Goal: Find specific page/section: Find specific page/section

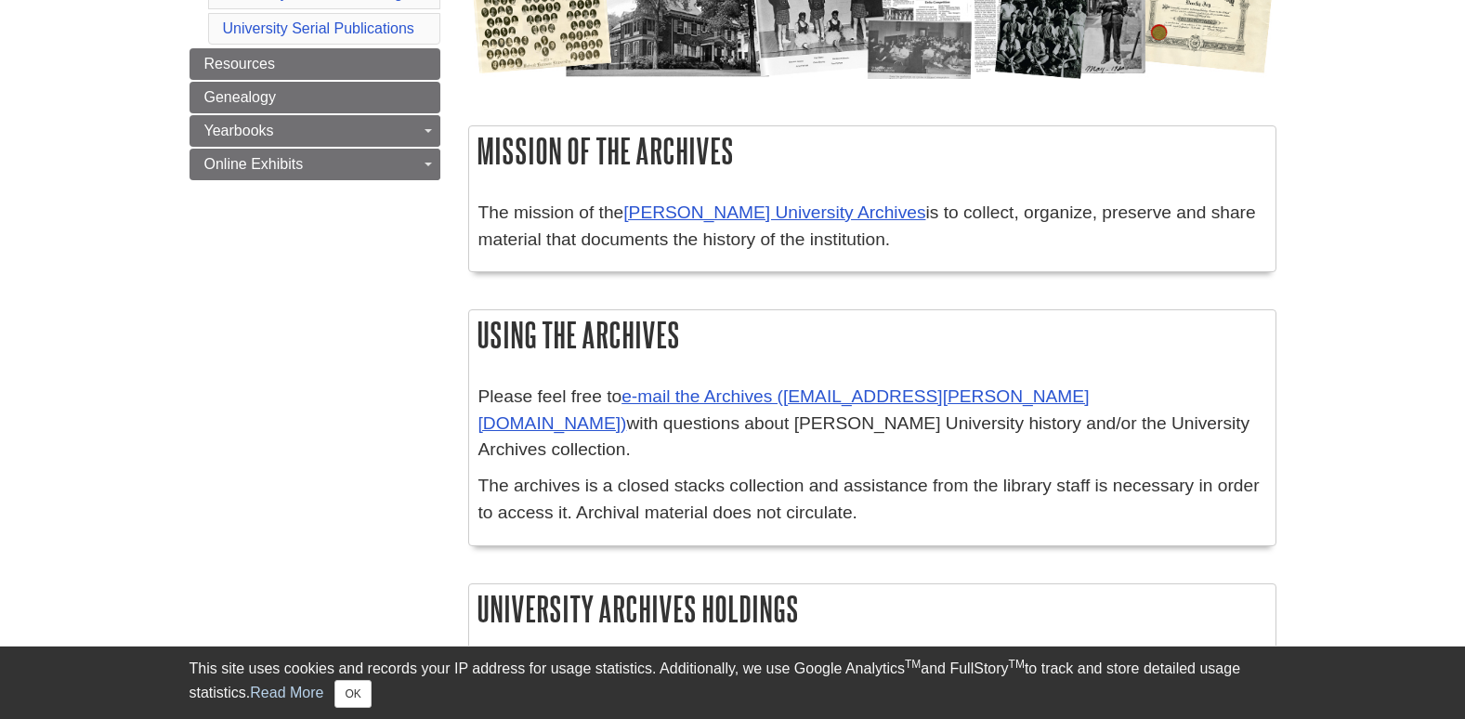
scroll to position [464, 0]
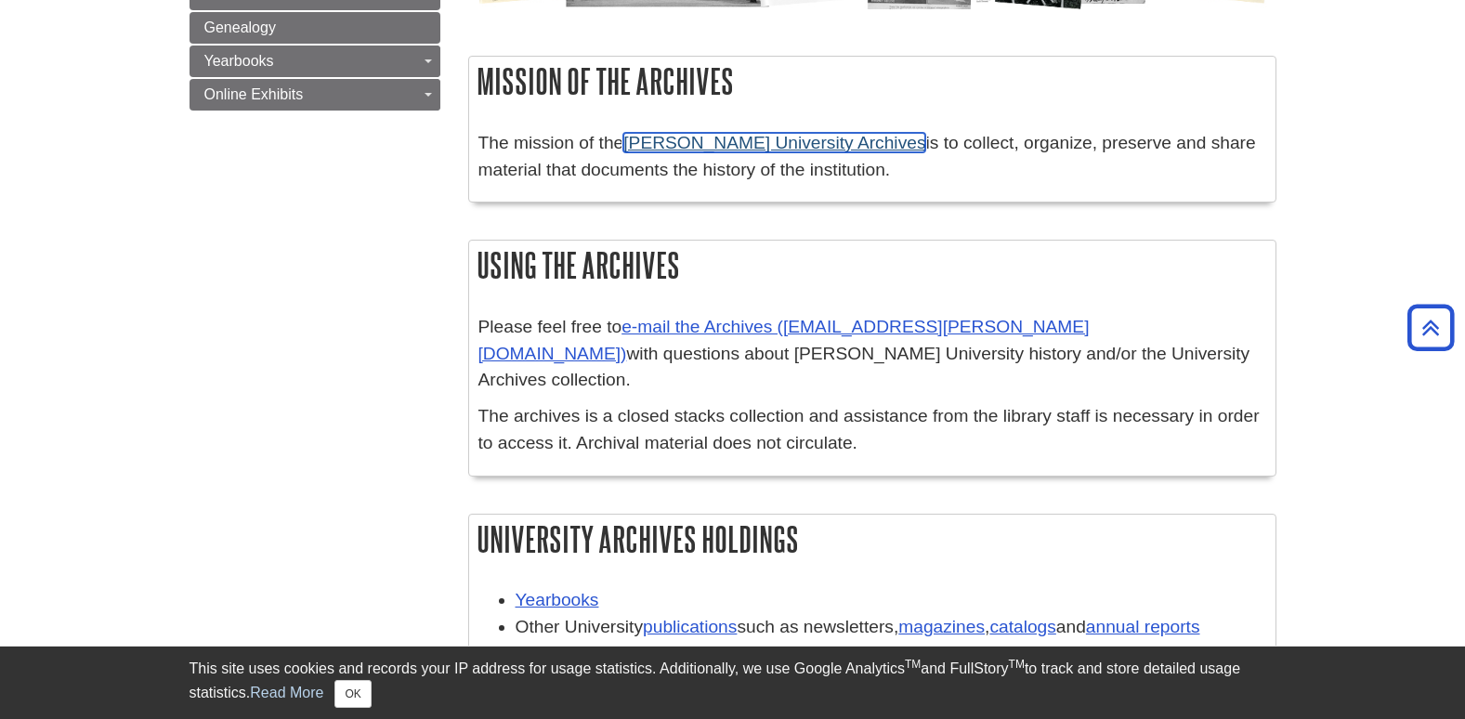
click at [732, 141] on link "[PERSON_NAME] University Archives" at bounding box center [774, 143] width 302 height 20
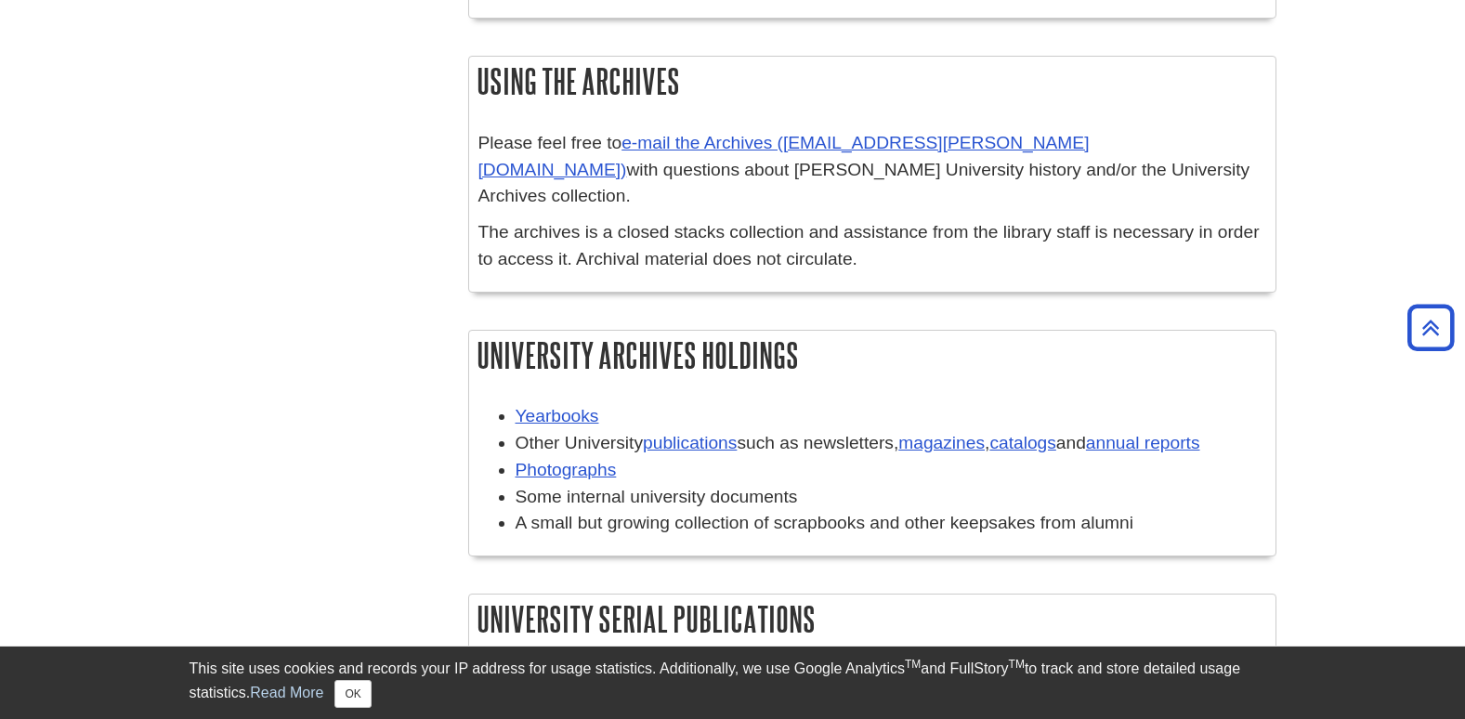
scroll to position [650, 0]
click at [1038, 431] on link "catalogs" at bounding box center [1022, 441] width 66 height 20
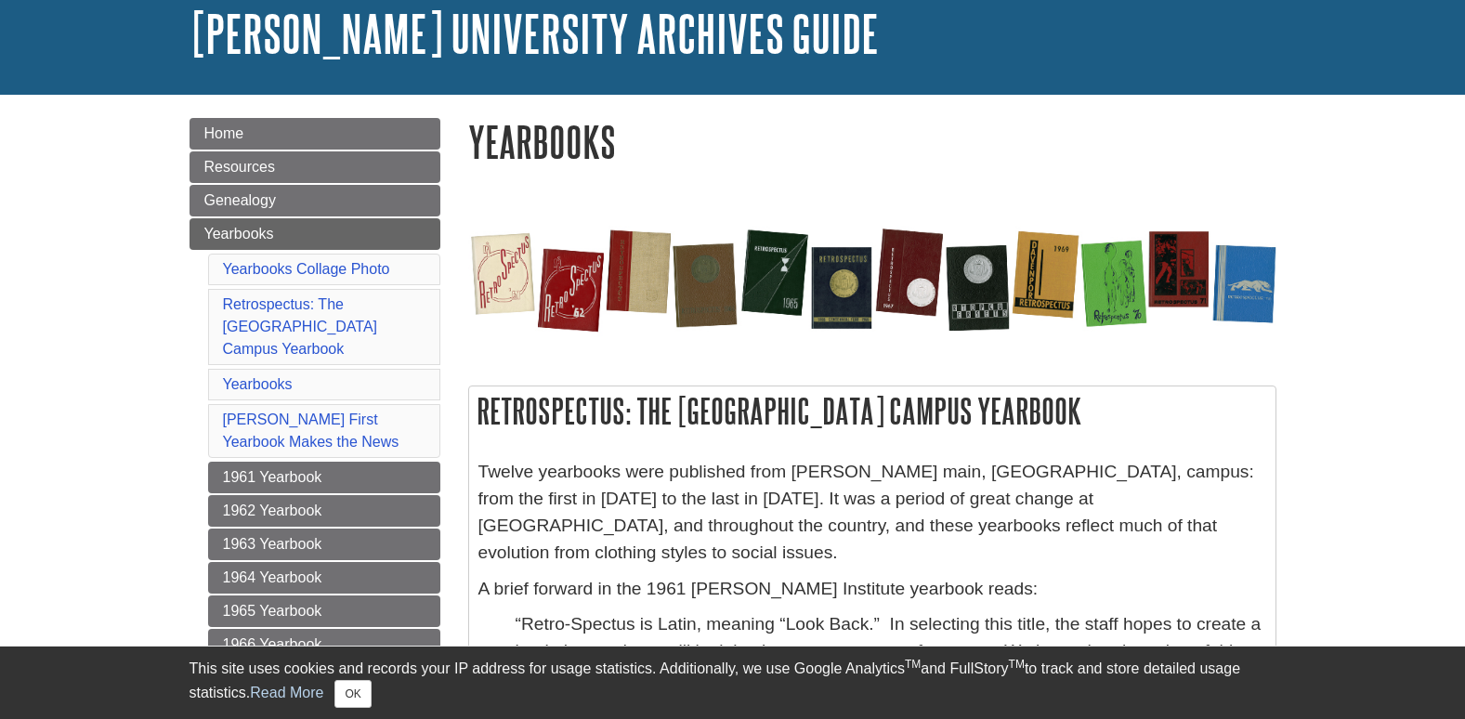
scroll to position [372, 0]
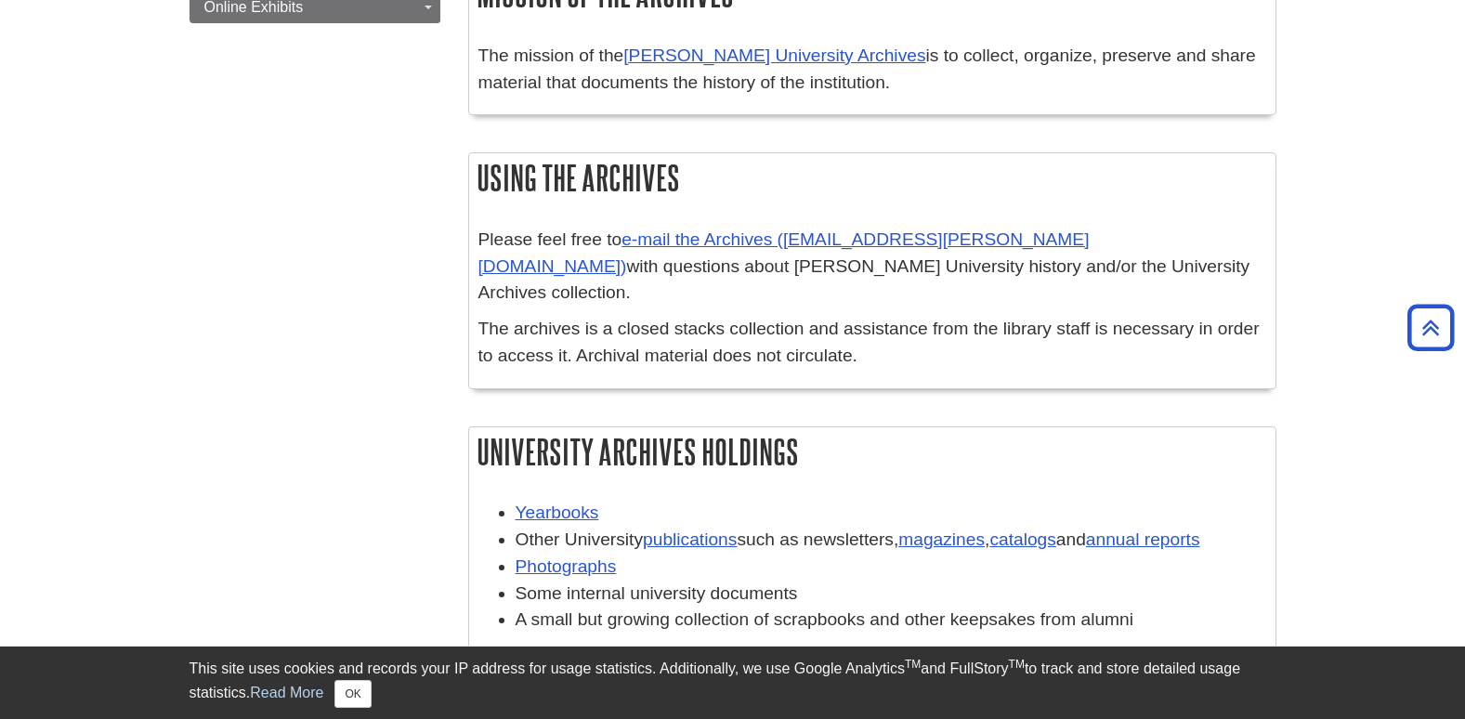
scroll to position [650, 0]
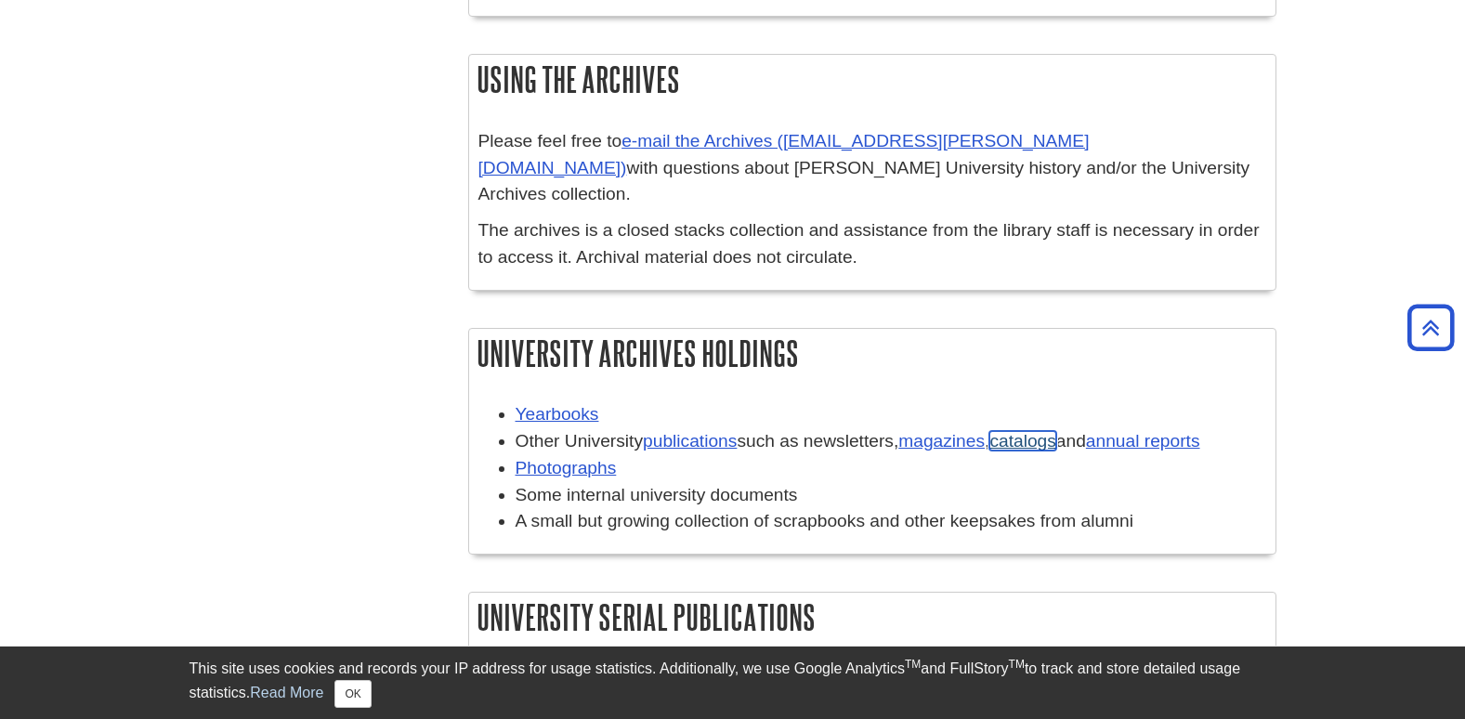
click at [1046, 431] on link "catalogs" at bounding box center [1022, 441] width 66 height 20
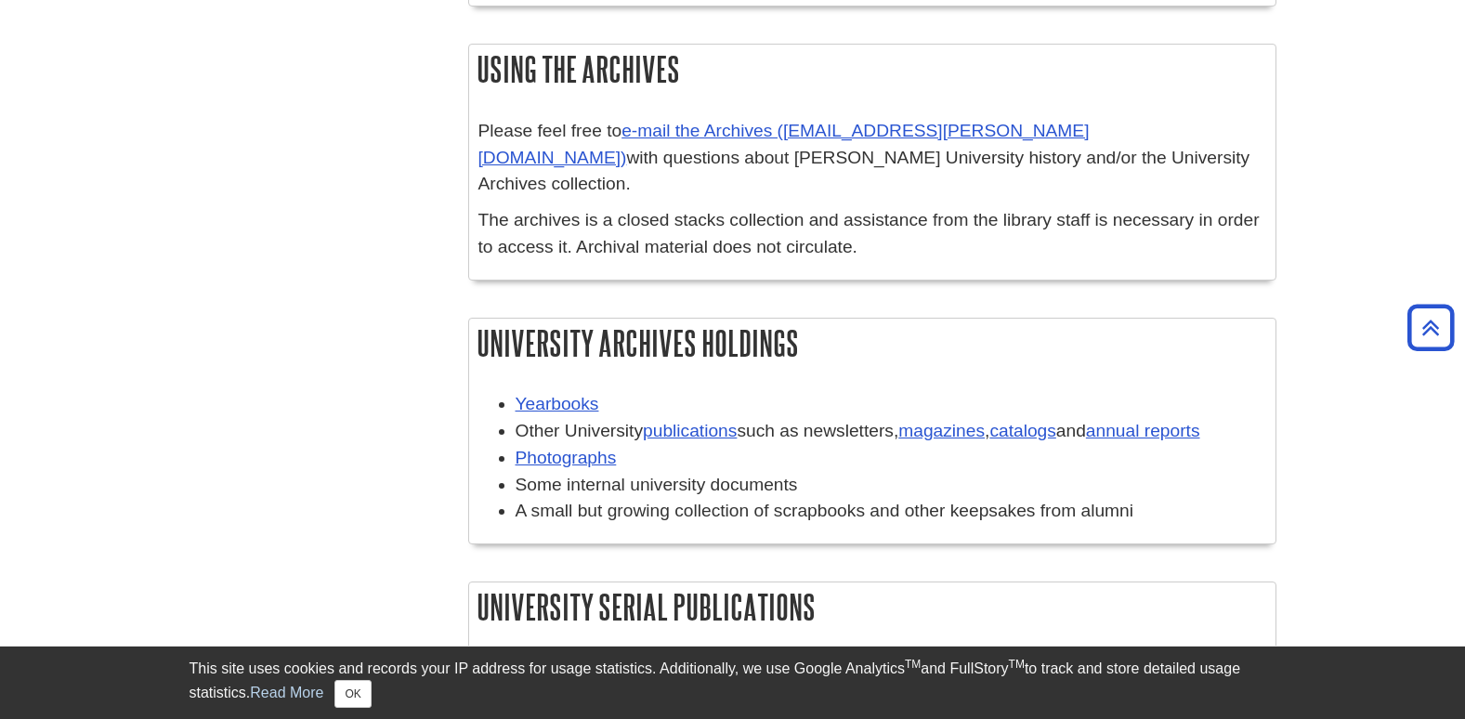
scroll to position [650, 0]
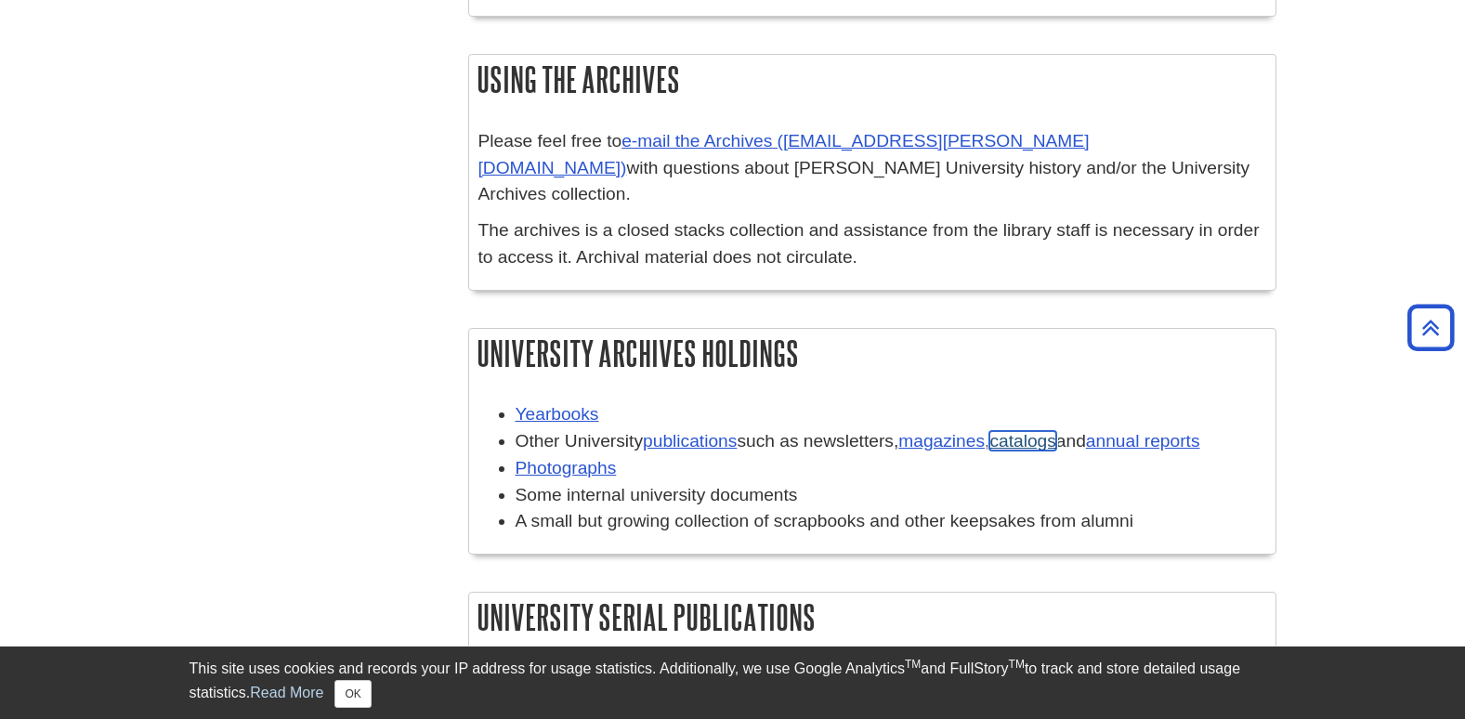
click at [1039, 431] on link "catalogs" at bounding box center [1022, 441] width 66 height 20
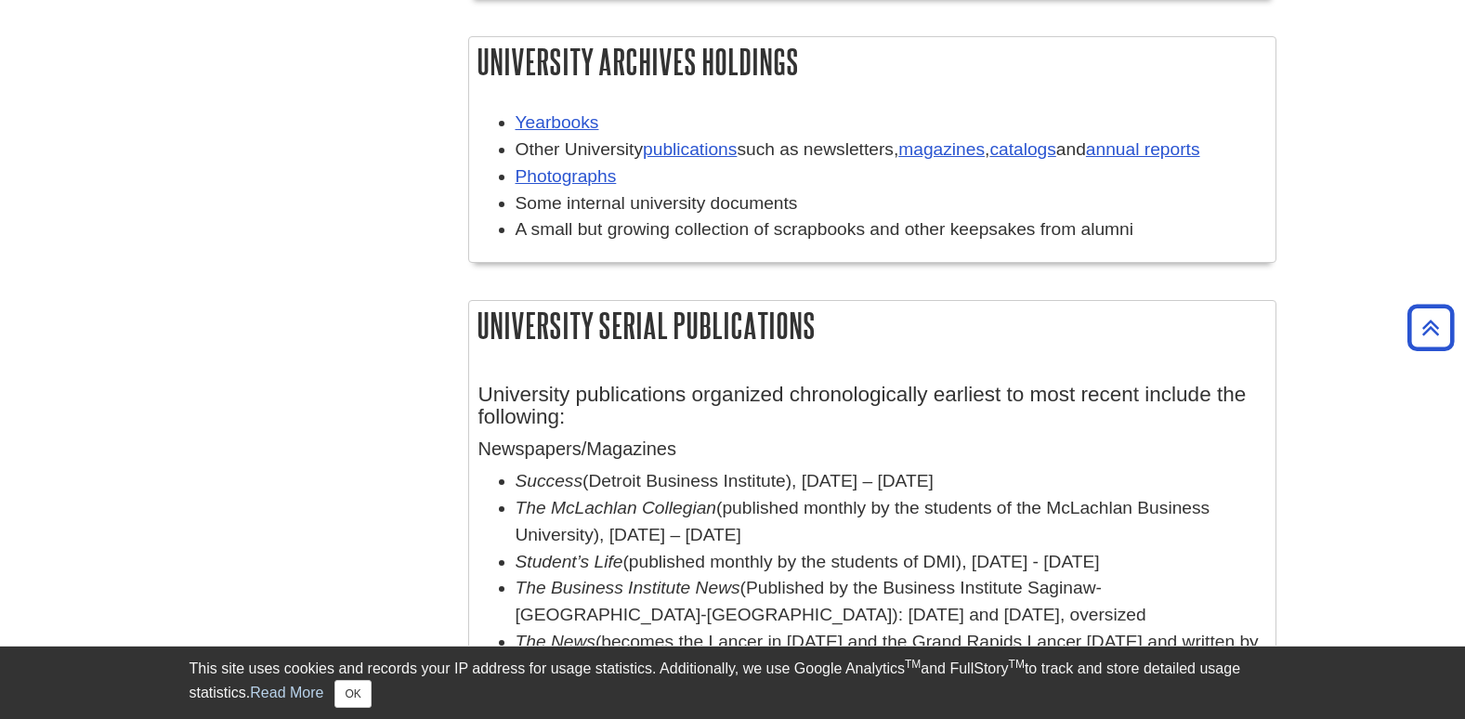
scroll to position [836, 0]
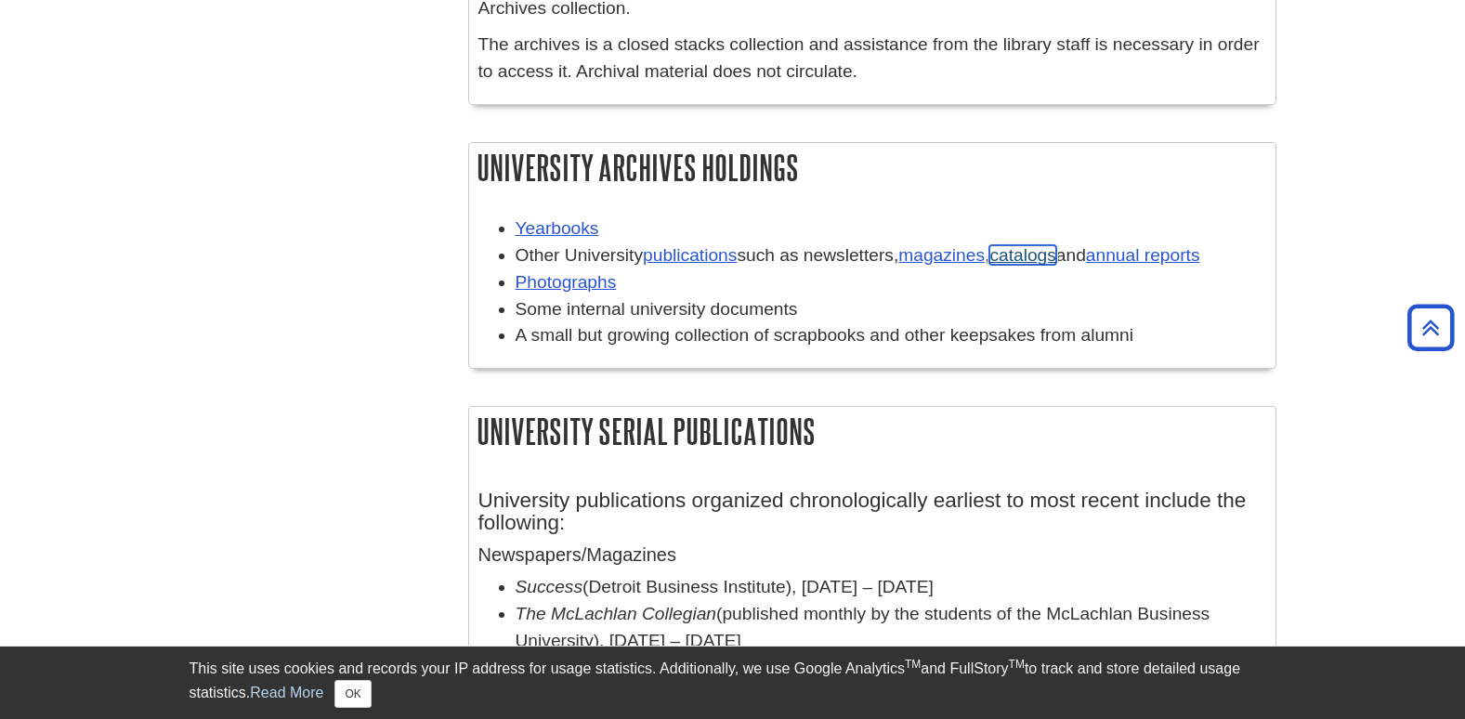
click at [1032, 245] on link "catalogs" at bounding box center [1022, 255] width 66 height 20
